Goal: Information Seeking & Learning: Learn about a topic

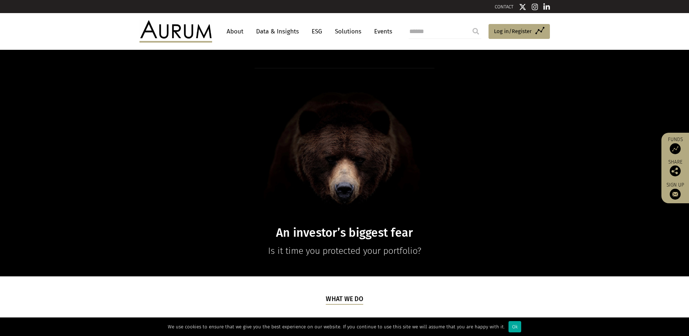
click at [235, 31] on link "About" at bounding box center [235, 31] width 24 height 13
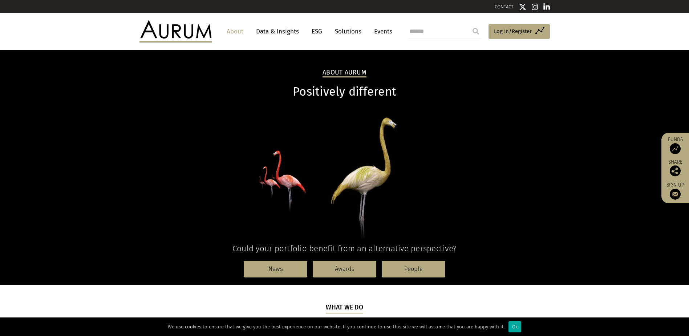
click at [313, 31] on link "ESG" at bounding box center [317, 31] width 18 height 13
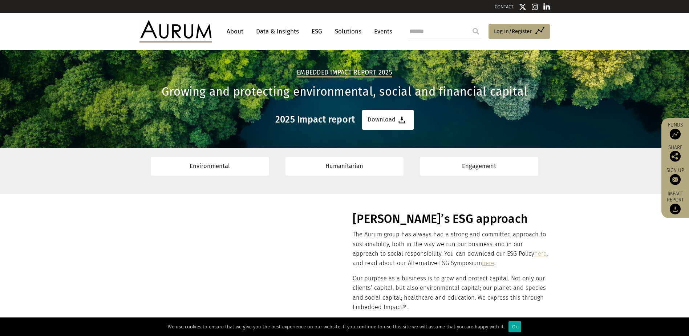
click at [287, 31] on link "Data & Insights" at bounding box center [278, 31] width 50 height 13
